Goal: Check status: Check status

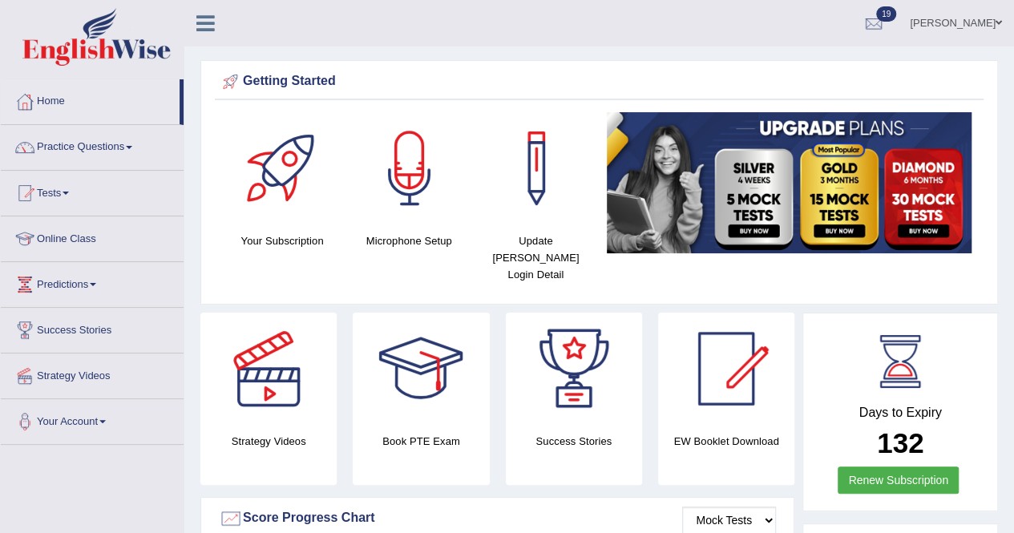
click at [71, 190] on link "Tests" at bounding box center [92, 191] width 183 height 40
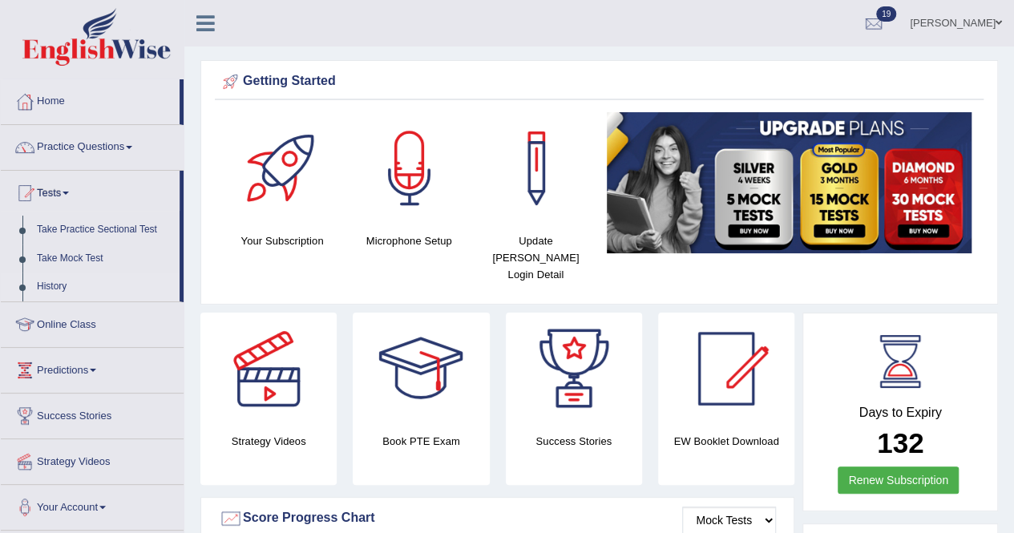
click at [54, 285] on link "History" at bounding box center [105, 287] width 150 height 29
click at [54, 285] on ul "Home Practice Questions Speaking Practice Read Aloud Repeat Sentence Describe I…" at bounding box center [92, 304] width 183 height 451
